Goal: Task Accomplishment & Management: Manage account settings

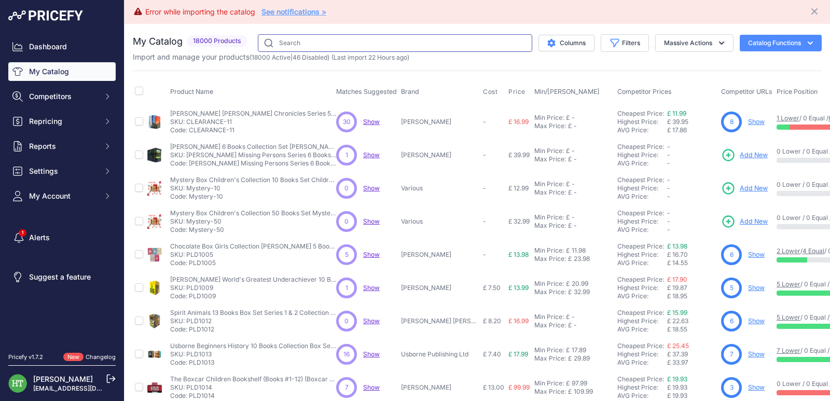
click at [329, 38] on input "text" at bounding box center [395, 43] width 274 height 18
paste input "[PERSON_NAME]"
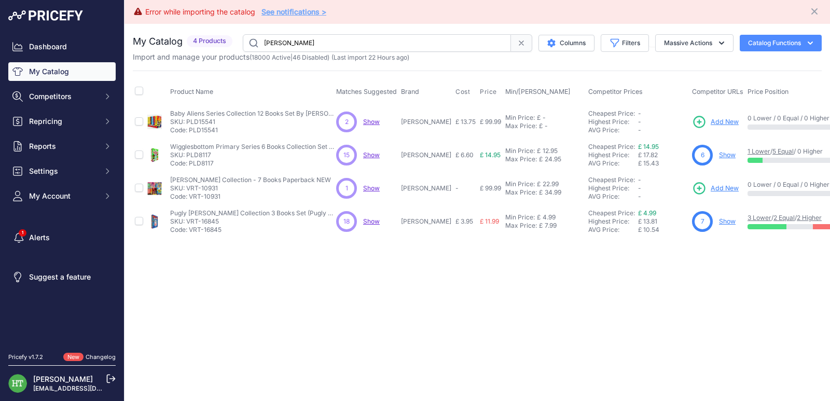
click at [344, 34] on input "[PERSON_NAME]" at bounding box center [377, 43] width 268 height 18
click at [344, 35] on input "[PERSON_NAME]" at bounding box center [377, 43] width 268 height 18
click at [724, 218] on link "Show" at bounding box center [727, 221] width 17 height 8
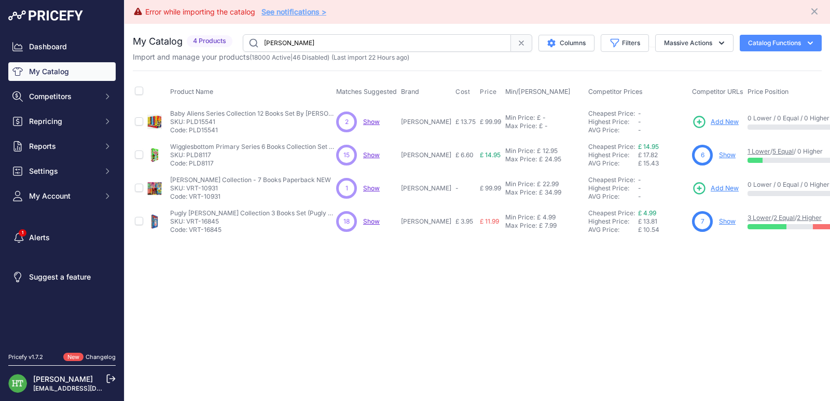
click at [317, 42] on input "[PERSON_NAME]" at bounding box center [377, 43] width 268 height 18
paste input "[PERSON_NAME]"
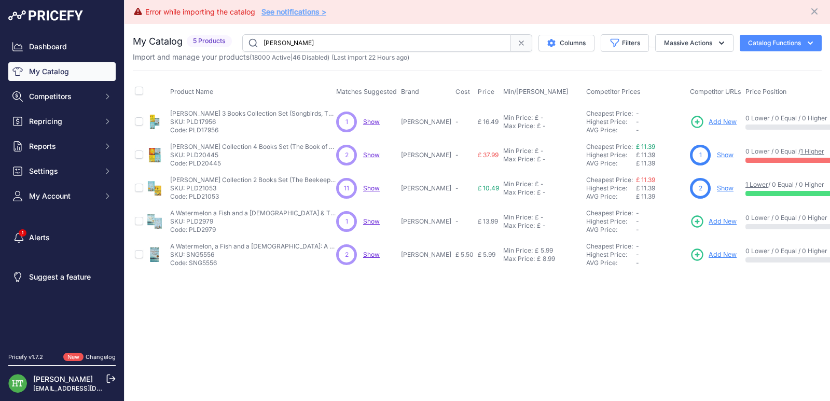
click at [329, 40] on input "[PERSON_NAME]" at bounding box center [376, 43] width 269 height 18
paste input "Pokemon Adventures"
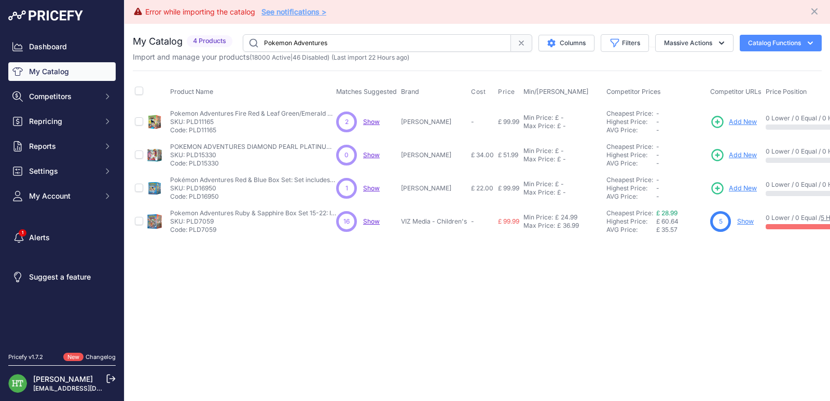
click at [362, 40] on input "Pokemon Adventures" at bounding box center [377, 43] width 268 height 18
paste input "SNG8185"
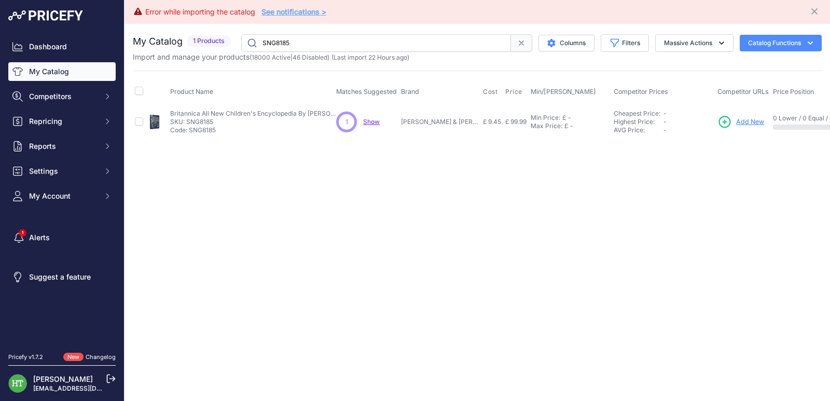
click at [412, 40] on input "SNG8185" at bounding box center [376, 43] width 270 height 18
paste input "Pokémon Adventures"
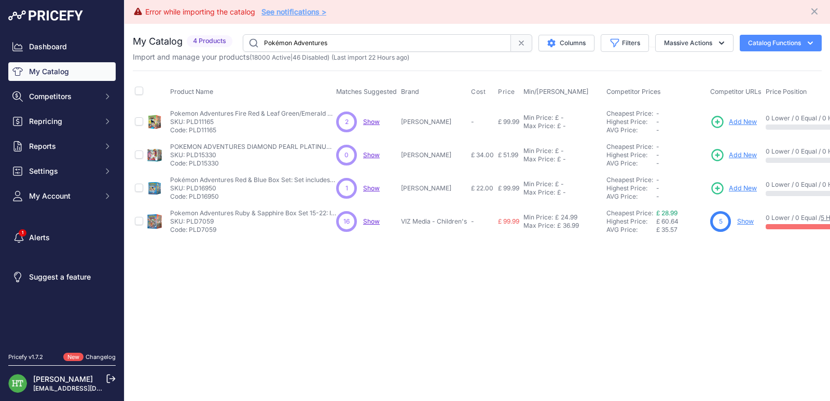
click at [339, 41] on input "Pokémon Adventures" at bounding box center [377, 43] width 268 height 18
paste input "Rebecca Yarro"
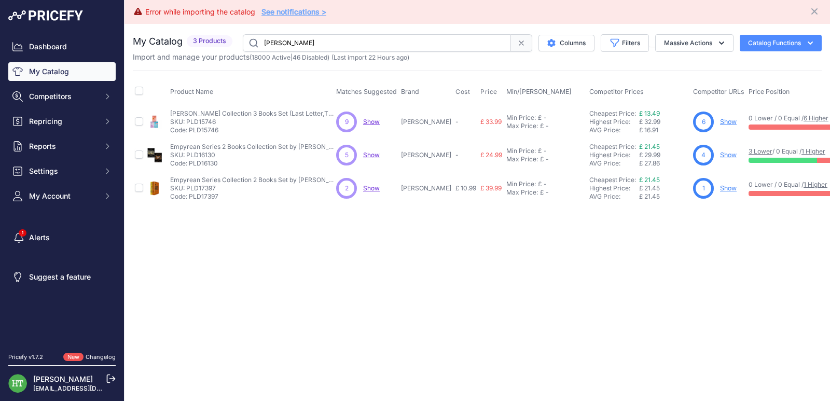
click at [355, 43] on input "[PERSON_NAME]" at bounding box center [377, 43] width 268 height 18
drag, startPoint x: 731, startPoint y: 123, endPoint x: 731, endPoint y: 130, distance: 6.2
click at [730, 123] on link "Show" at bounding box center [728, 122] width 17 height 8
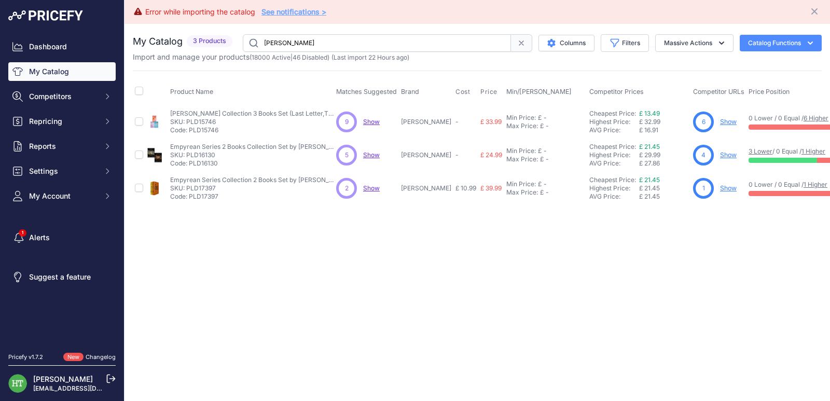
click at [365, 37] on input "[PERSON_NAME]" at bounding box center [377, 43] width 268 height 18
paste input "Horrible Science"
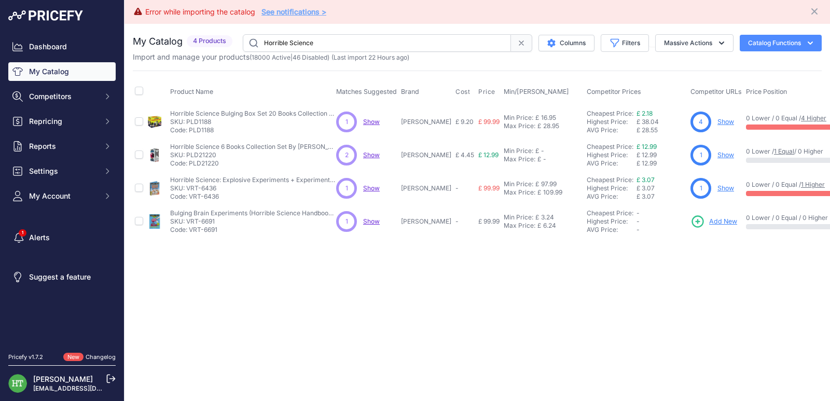
click at [323, 45] on input "Horrible Science" at bounding box center [377, 43] width 268 height 18
paste input "Peppa Pig: Galaxy of Fun"
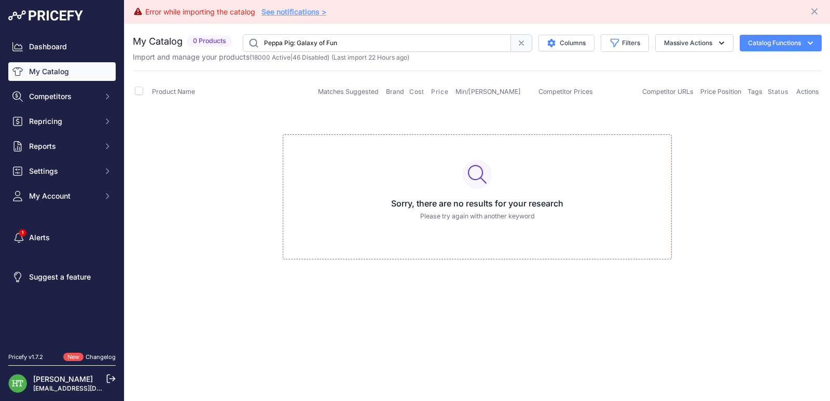
click at [402, 40] on input "Peppa Pig: Galaxy of Fun" at bounding box center [377, 43] width 268 height 18
paste input "[PERSON_NAME]"
type input "[PERSON_NAME]"
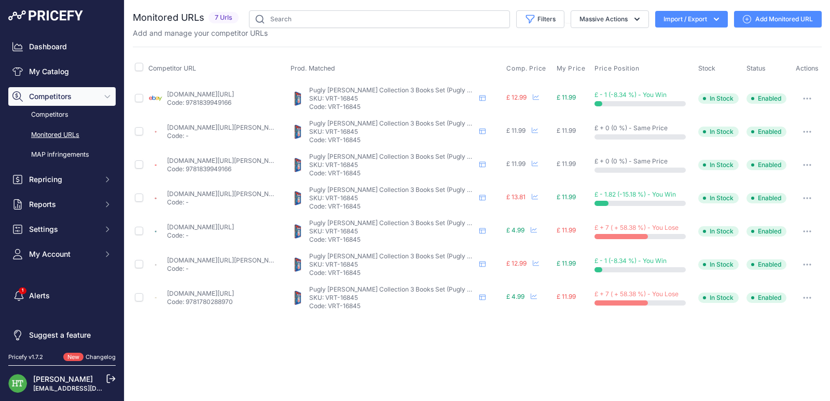
click at [810, 99] on icon "button" at bounding box center [810, 98] width 1 height 1
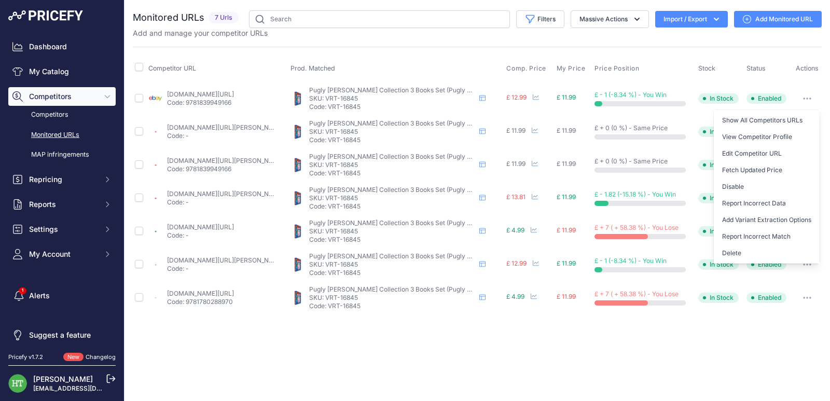
click at [741, 251] on button "Delete" at bounding box center [767, 253] width 106 height 17
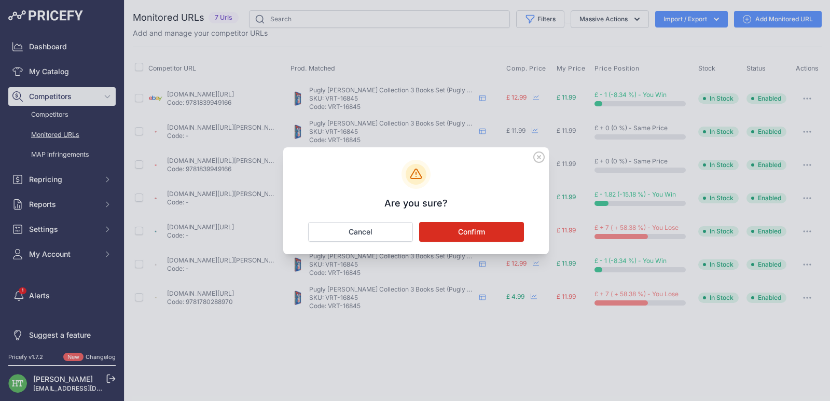
click at [503, 229] on button "Confirm" at bounding box center [471, 232] width 105 height 20
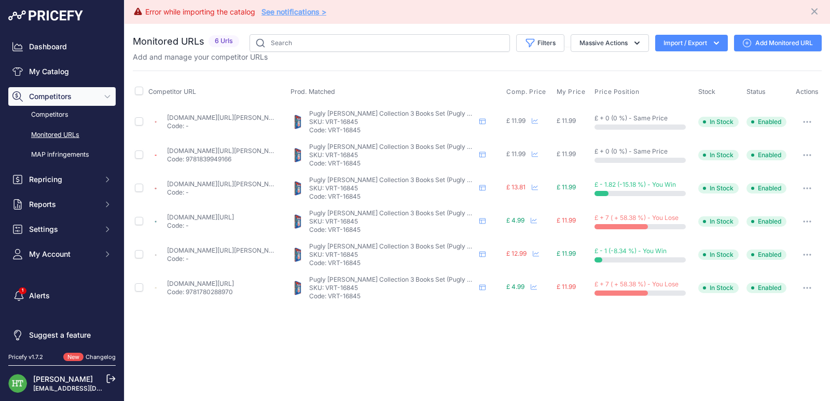
click at [807, 119] on button "button" at bounding box center [807, 122] width 21 height 15
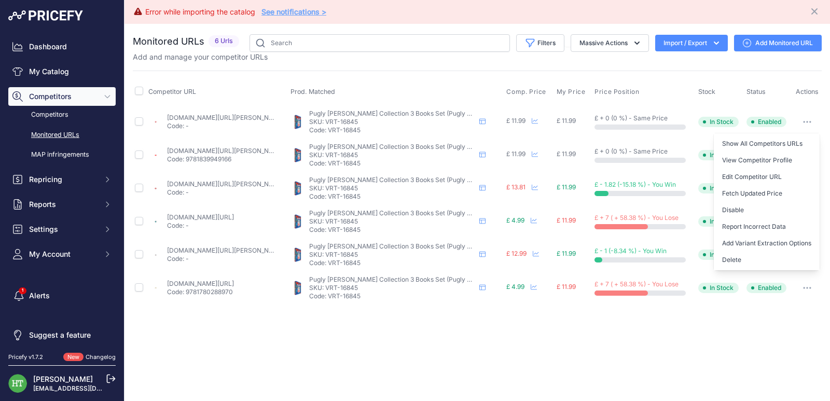
drag, startPoint x: 741, startPoint y: 254, endPoint x: 676, endPoint y: 254, distance: 64.8
click at [742, 254] on button "Delete" at bounding box center [767, 260] width 106 height 17
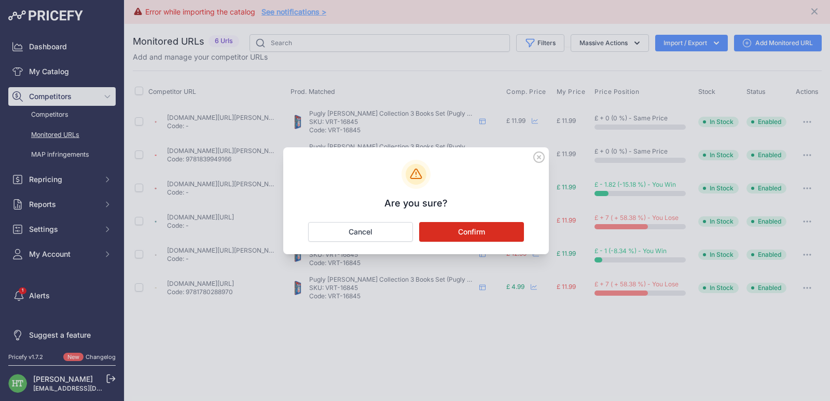
click at [481, 232] on button "Confirm" at bounding box center [471, 232] width 105 height 20
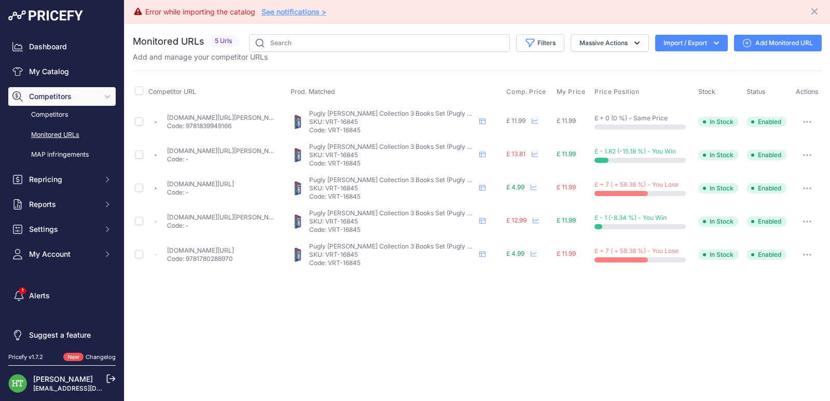
click at [805, 126] on button "button" at bounding box center [807, 122] width 21 height 15
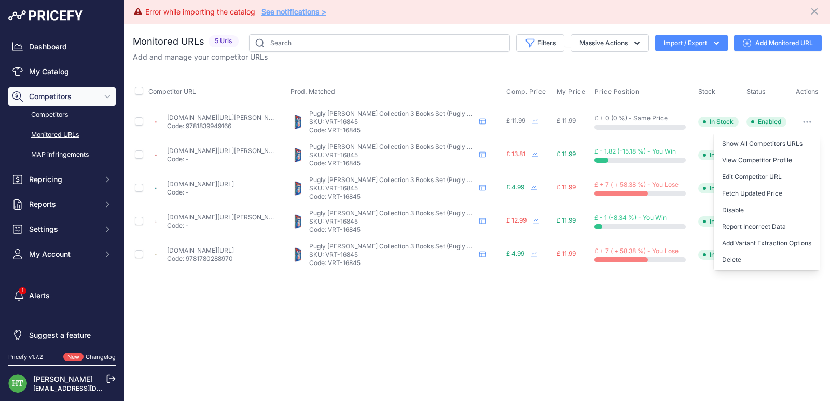
click at [736, 259] on button "Delete" at bounding box center [767, 260] width 106 height 17
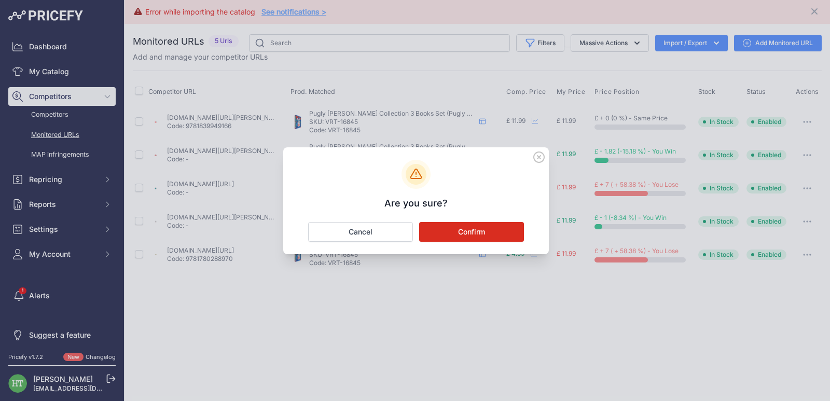
click at [473, 235] on button "Confirm" at bounding box center [471, 232] width 105 height 20
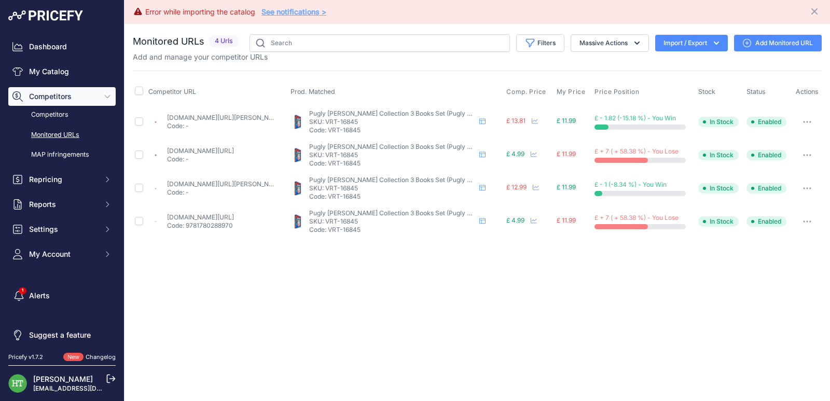
click at [809, 120] on button "button" at bounding box center [807, 122] width 21 height 15
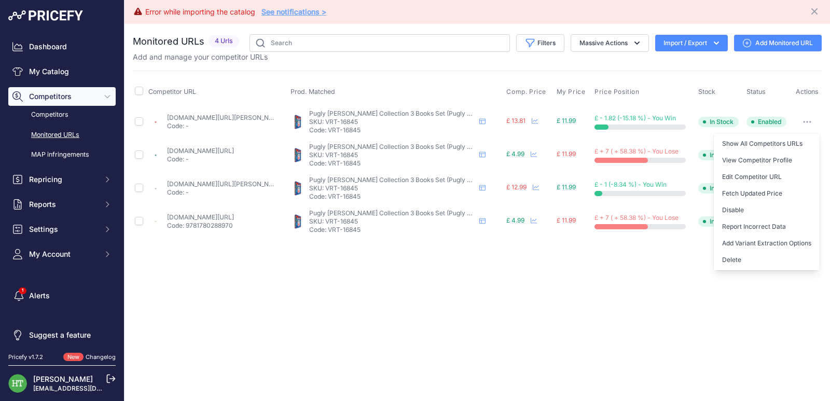
click at [734, 264] on button "Delete" at bounding box center [767, 260] width 106 height 17
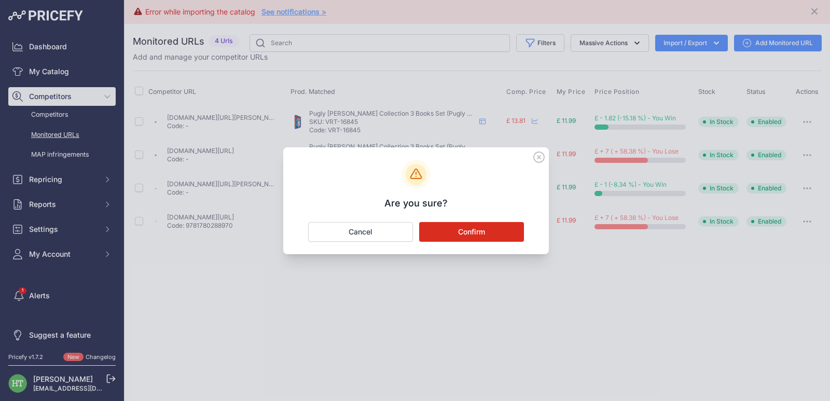
click at [511, 239] on button "Confirm" at bounding box center [471, 232] width 105 height 20
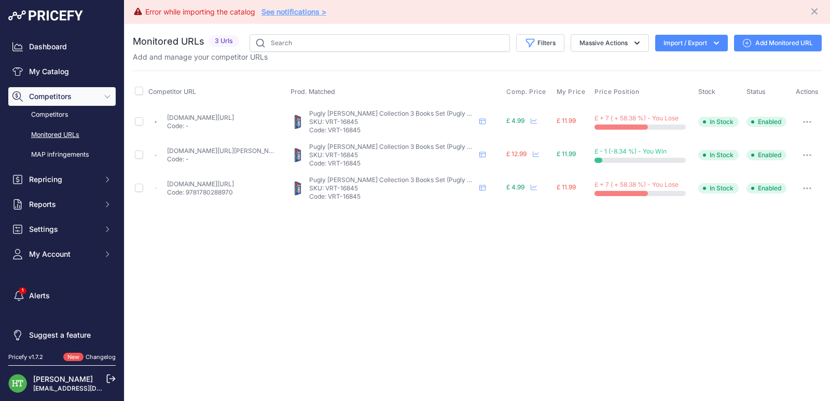
click at [813, 119] on button "button" at bounding box center [807, 122] width 21 height 15
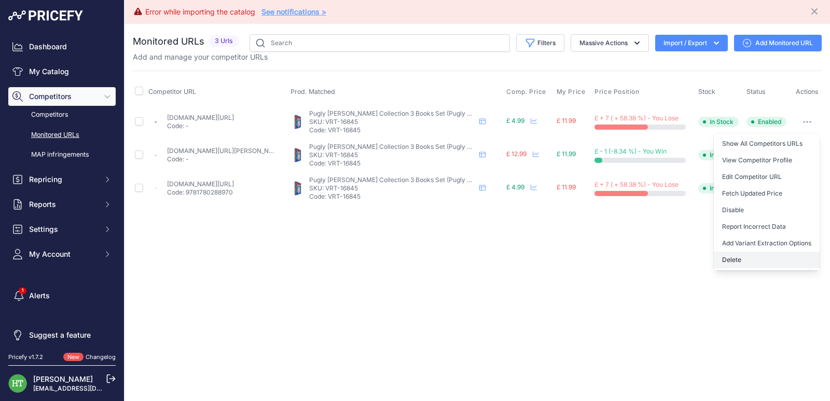
drag, startPoint x: 745, startPoint y: 255, endPoint x: 620, endPoint y: 235, distance: 126.1
click at [745, 255] on button "Delete" at bounding box center [767, 260] width 106 height 17
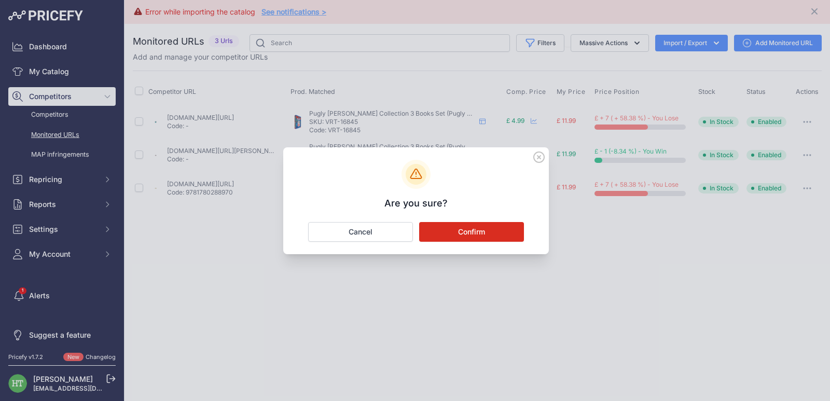
click at [477, 231] on button "Confirm" at bounding box center [471, 232] width 105 height 20
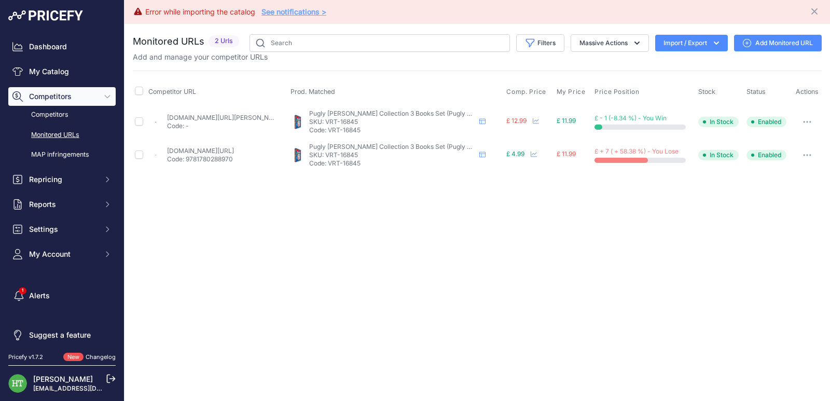
click at [814, 118] on button "button" at bounding box center [807, 122] width 21 height 15
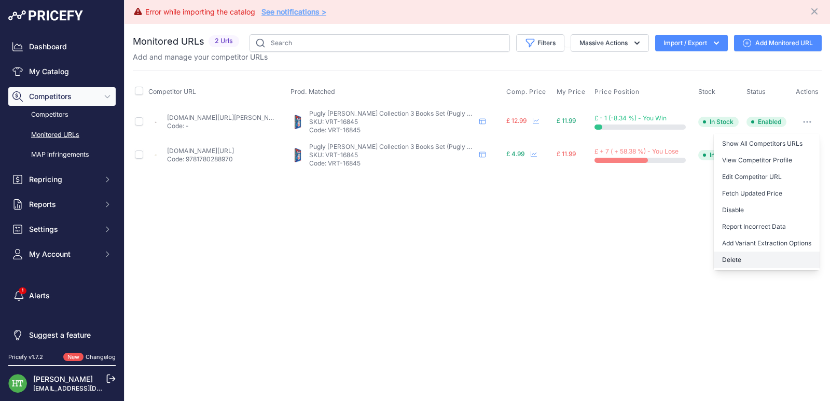
click at [730, 265] on button "Delete" at bounding box center [767, 260] width 106 height 17
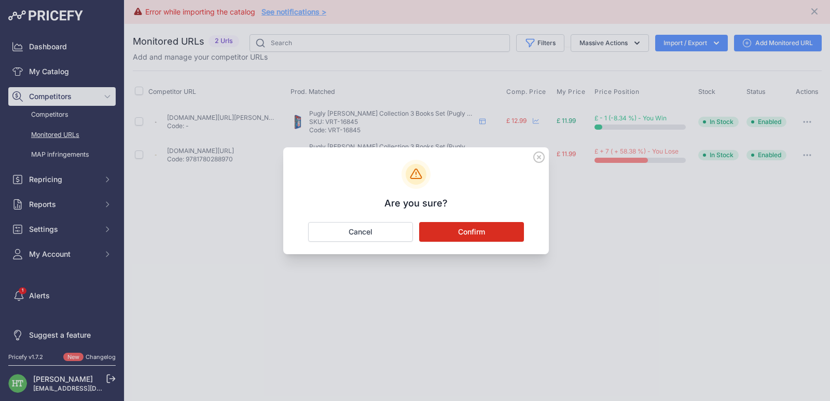
click at [489, 229] on button "Confirm" at bounding box center [471, 232] width 105 height 20
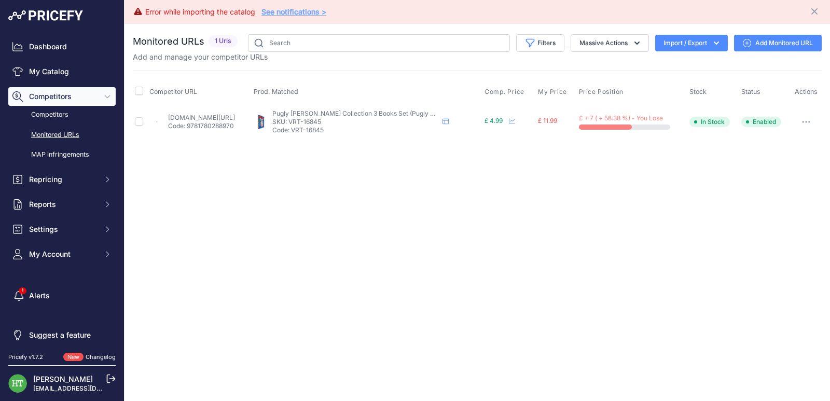
click at [804, 123] on icon "button" at bounding box center [806, 122] width 8 height 2
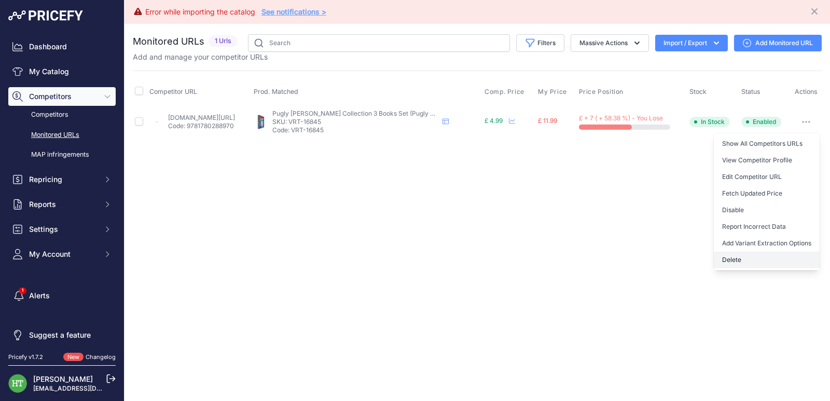
click at [736, 256] on button "Delete" at bounding box center [767, 260] width 106 height 17
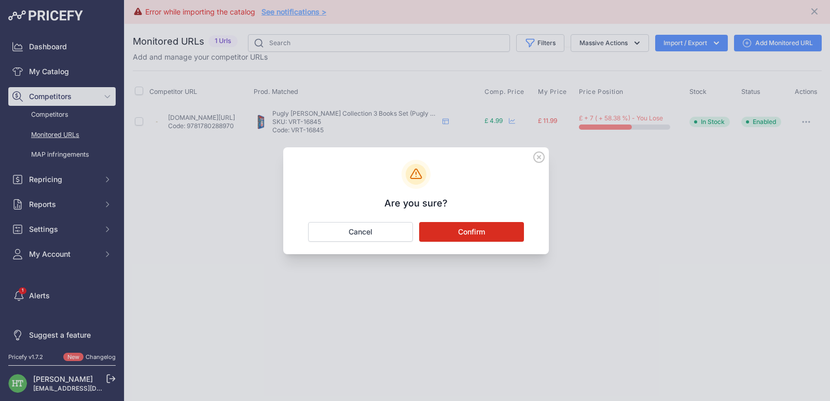
click at [461, 232] on button "Confirm" at bounding box center [471, 232] width 105 height 20
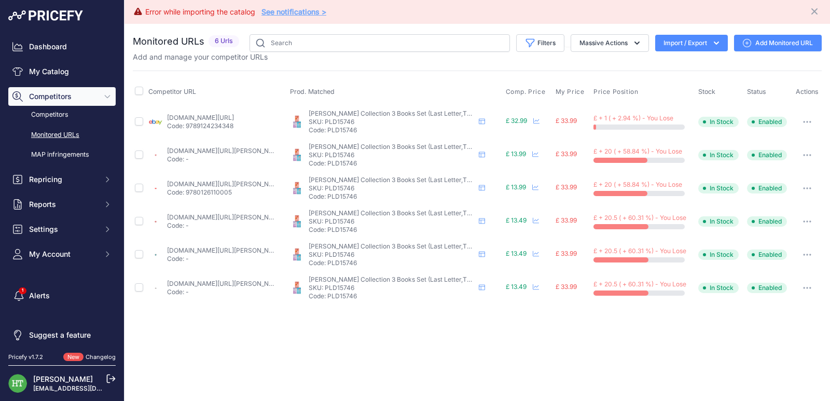
click at [809, 117] on button "button" at bounding box center [807, 122] width 21 height 15
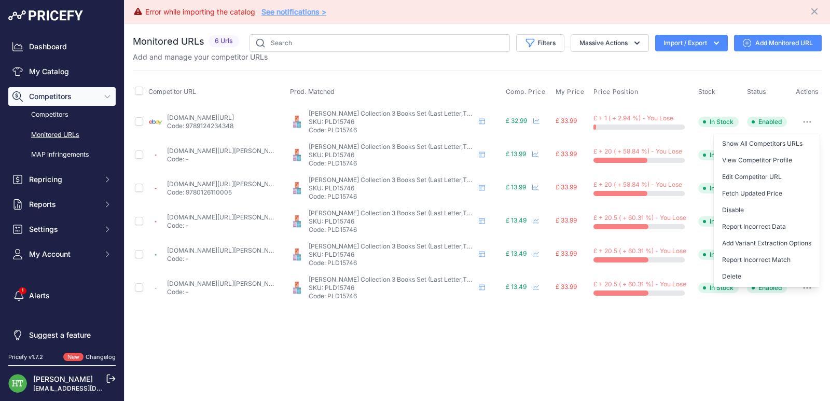
click at [738, 278] on button "Delete" at bounding box center [767, 276] width 106 height 17
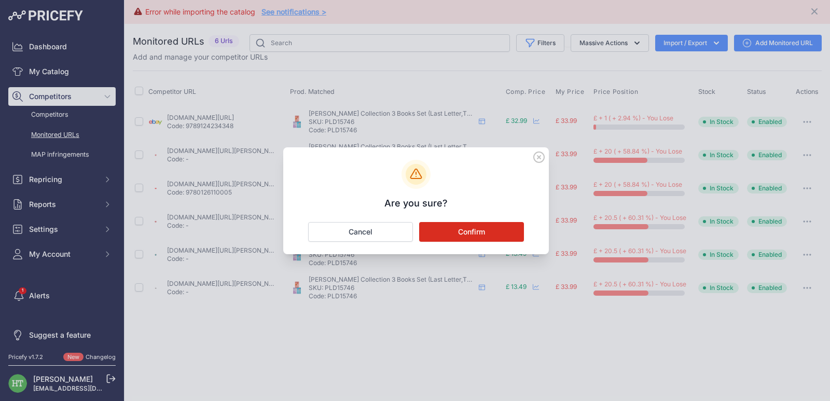
click at [477, 238] on button "Confirm" at bounding box center [471, 232] width 105 height 20
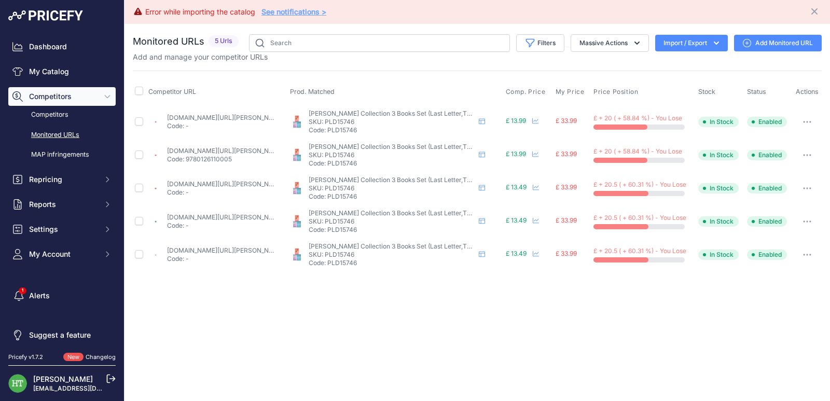
click at [809, 117] on button "button" at bounding box center [807, 122] width 21 height 15
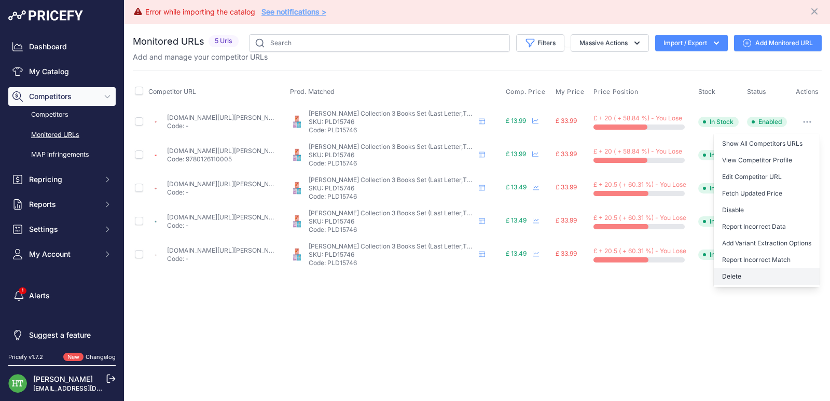
click at [737, 278] on button "Delete" at bounding box center [767, 276] width 106 height 17
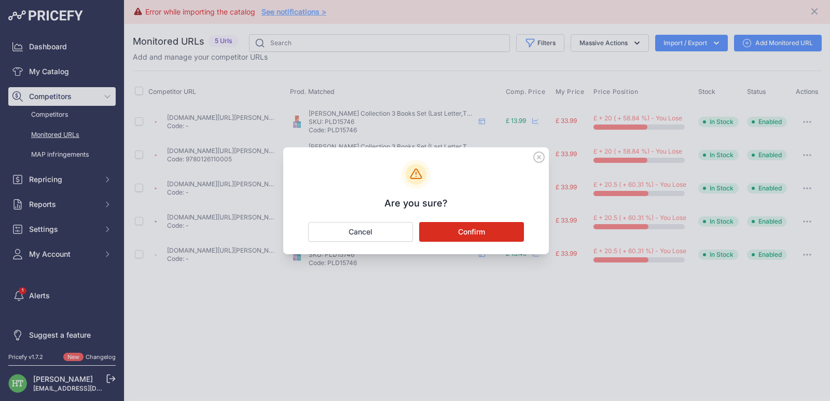
click at [488, 230] on button "Confirm" at bounding box center [471, 232] width 105 height 20
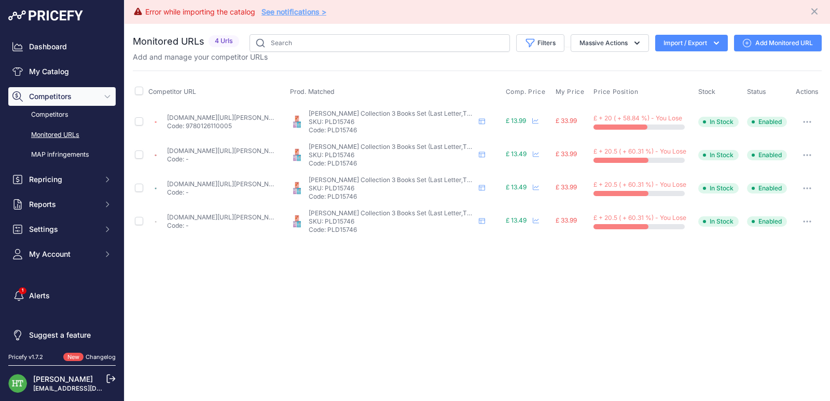
click at [810, 119] on button "button" at bounding box center [807, 122] width 21 height 15
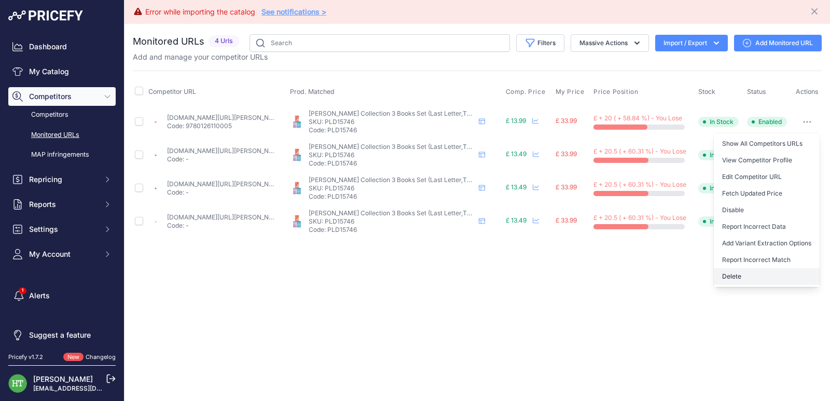
click at [738, 282] on button "Delete" at bounding box center [767, 276] width 106 height 17
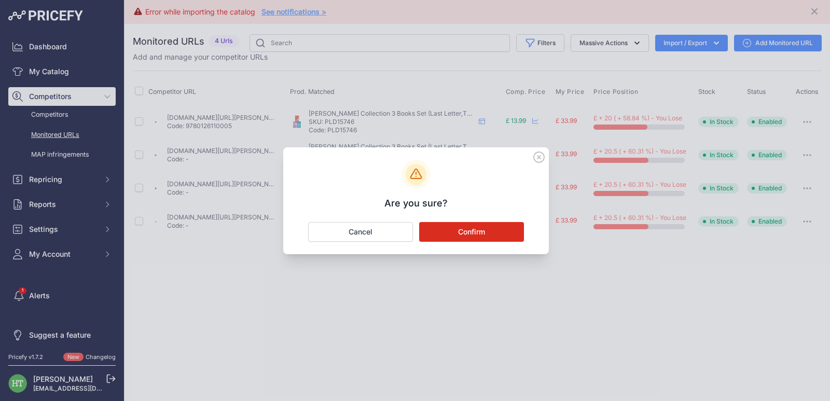
click at [500, 243] on div "Are you sure? Confirm Cancel" at bounding box center [416, 200] width 266 height 107
click at [501, 240] on button "Confirm" at bounding box center [471, 232] width 105 height 20
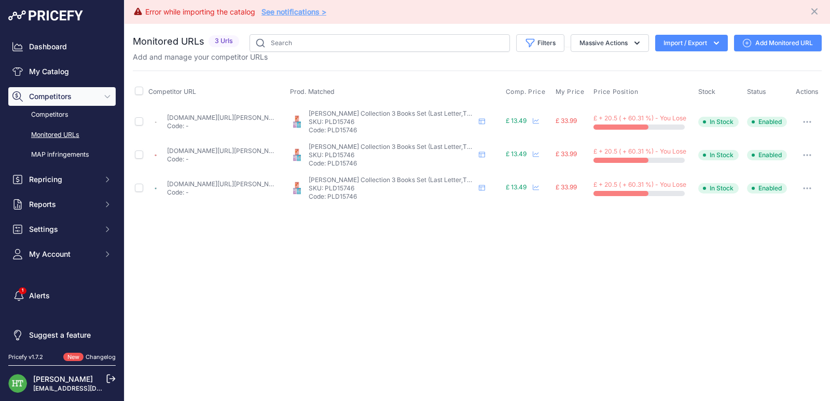
click at [808, 122] on icon "button" at bounding box center [807, 122] width 8 height 2
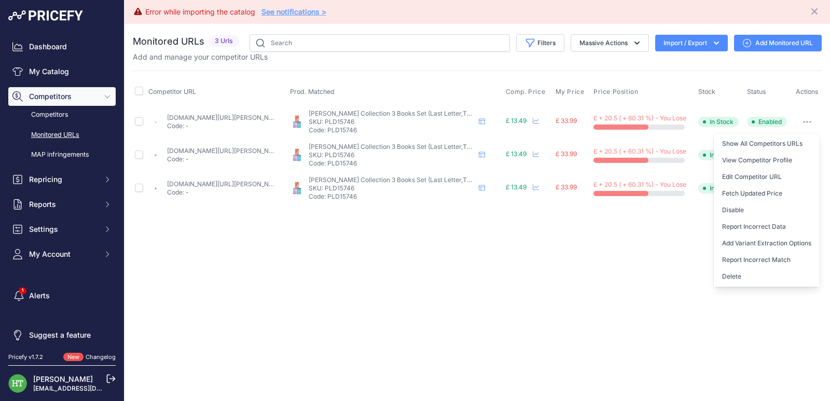
click at [745, 273] on button "Delete" at bounding box center [767, 276] width 106 height 17
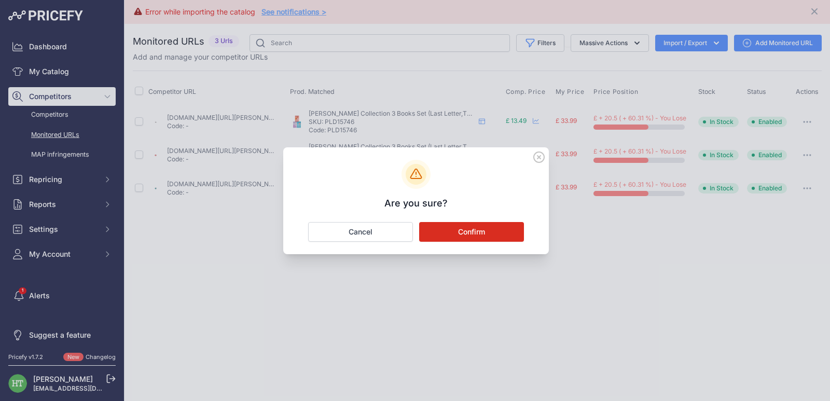
click at [466, 236] on button "Confirm" at bounding box center [471, 232] width 105 height 20
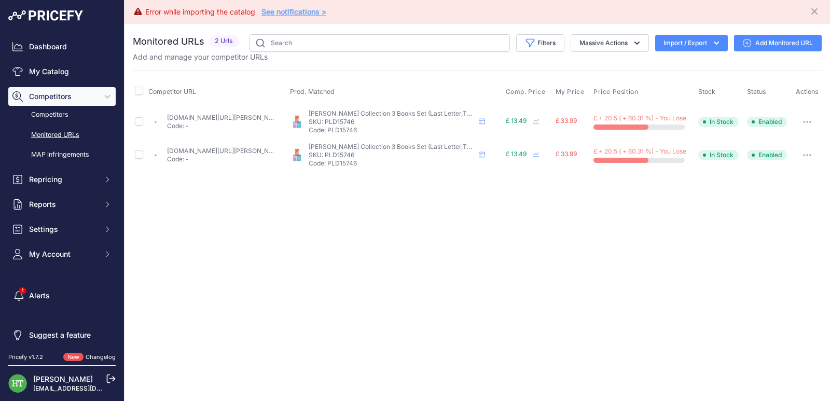
click at [811, 123] on button "button" at bounding box center [807, 122] width 21 height 15
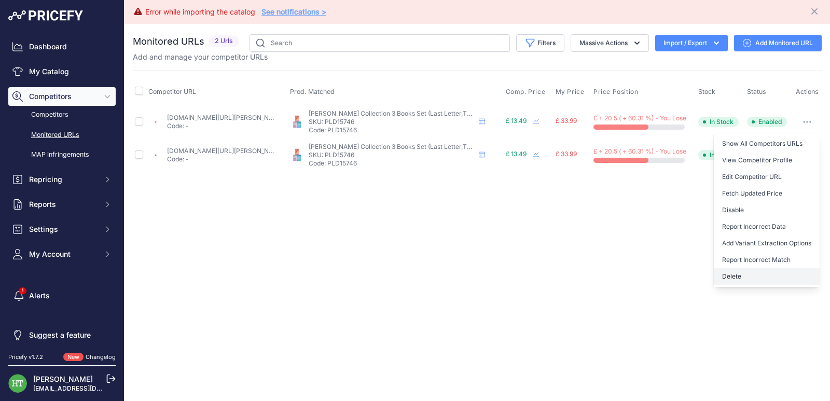
click at [747, 278] on button "Delete" at bounding box center [767, 276] width 106 height 17
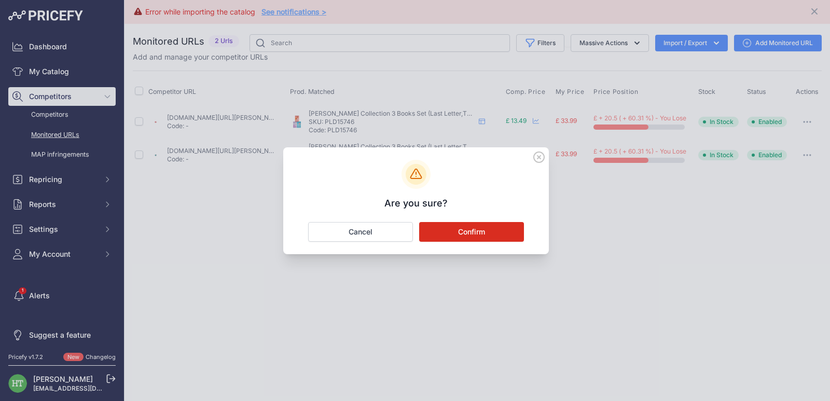
click at [466, 232] on button "Confirm" at bounding box center [471, 232] width 105 height 20
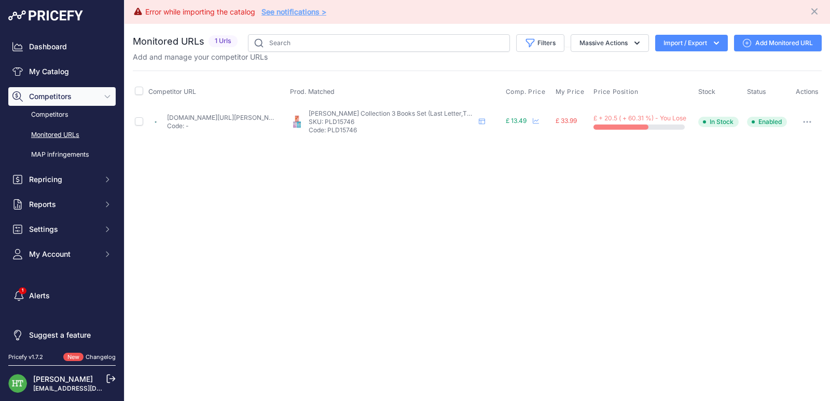
click at [808, 124] on button "button" at bounding box center [807, 122] width 21 height 15
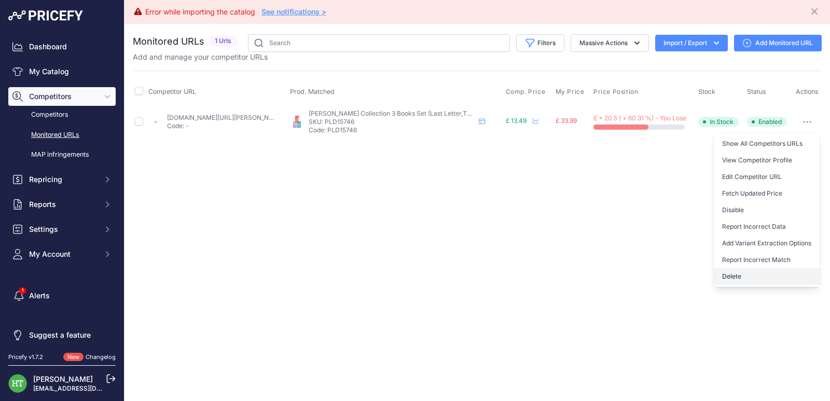
click at [739, 280] on button "Delete" at bounding box center [767, 276] width 106 height 17
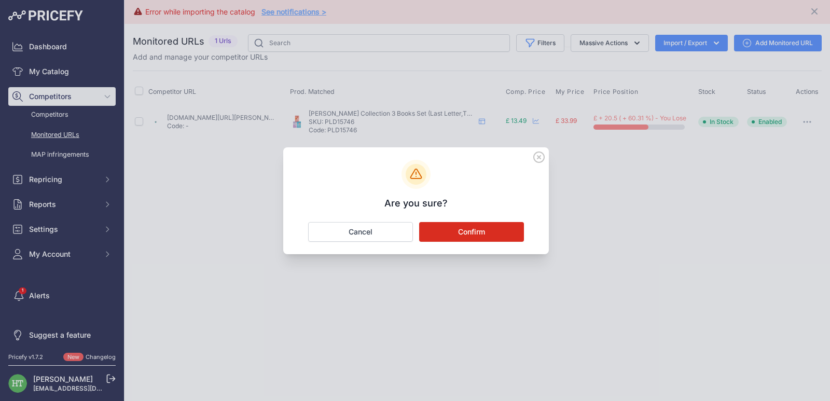
click at [463, 236] on button "Confirm" at bounding box center [471, 232] width 105 height 20
